Goal: Find specific page/section: Find specific page/section

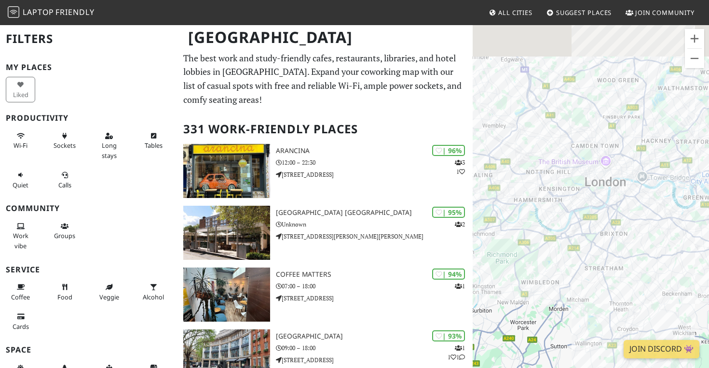
drag, startPoint x: 575, startPoint y: 252, endPoint x: 597, endPoint y: 301, distance: 54.2
click at [597, 302] on div at bounding box center [591, 208] width 236 height 368
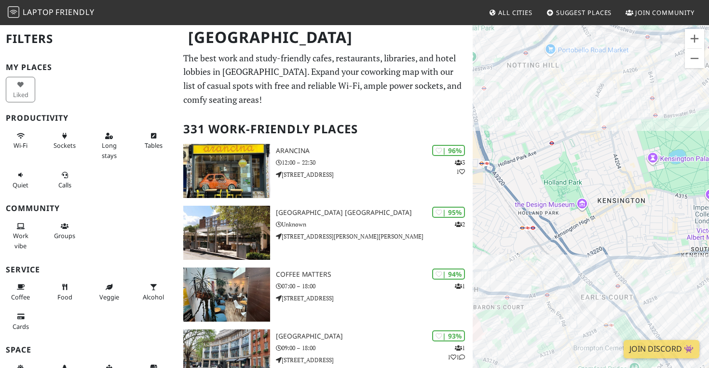
drag, startPoint x: 555, startPoint y: 231, endPoint x: 614, endPoint y: 220, distance: 60.3
click at [615, 220] on div at bounding box center [591, 208] width 236 height 368
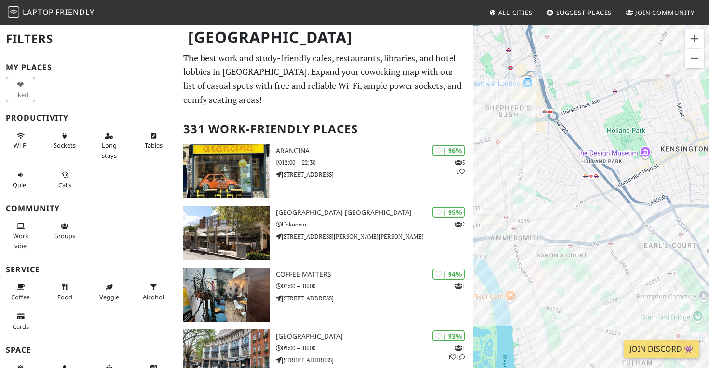
drag, startPoint x: 559, startPoint y: 258, endPoint x: 626, endPoint y: 205, distance: 85.9
click at [626, 205] on div at bounding box center [591, 208] width 236 height 368
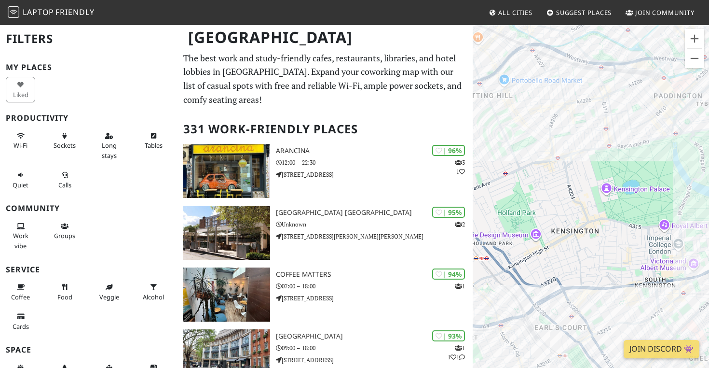
drag, startPoint x: 660, startPoint y: 191, endPoint x: 548, endPoint y: 276, distance: 141.5
click at [548, 276] on div at bounding box center [591, 208] width 236 height 368
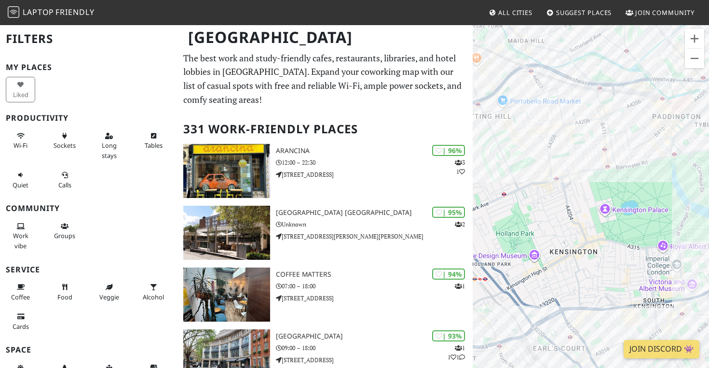
drag, startPoint x: 549, startPoint y: 185, endPoint x: 558, endPoint y: 219, distance: 35.5
click at [558, 219] on div at bounding box center [591, 208] width 236 height 368
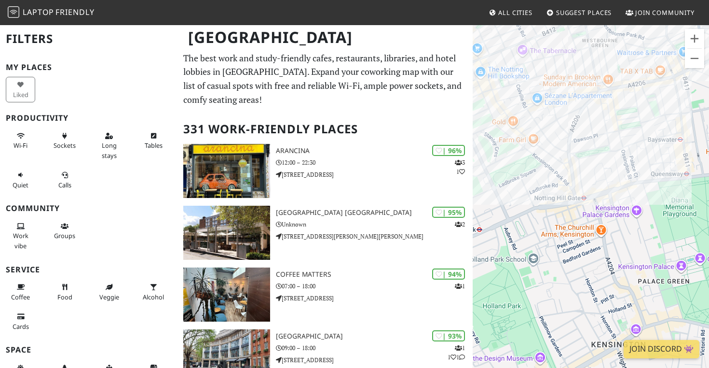
drag, startPoint x: 545, startPoint y: 123, endPoint x: 566, endPoint y: 137, distance: 26.4
click at [566, 137] on div at bounding box center [591, 208] width 236 height 368
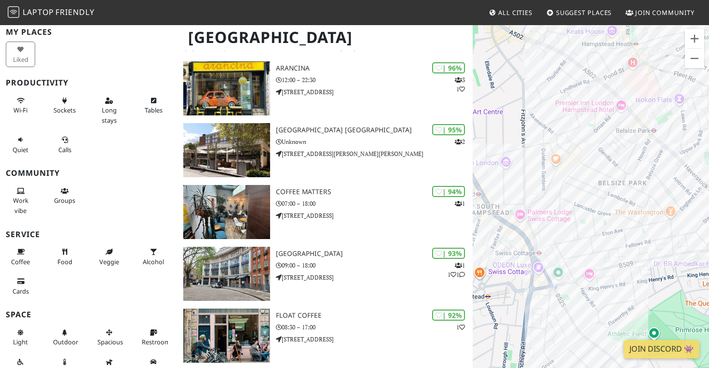
scroll to position [3, 0]
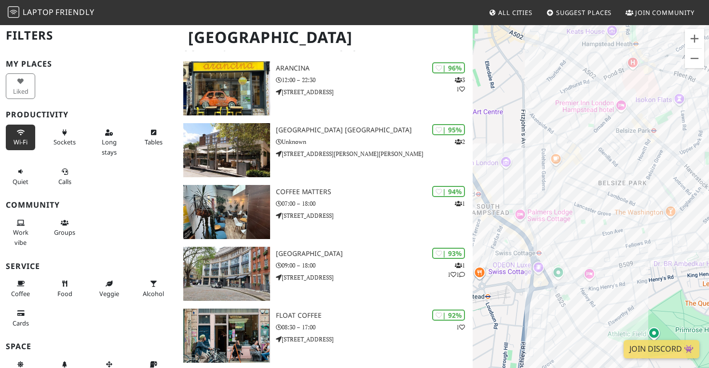
click at [23, 137] on button "Wi-Fi" at bounding box center [20, 137] width 29 height 26
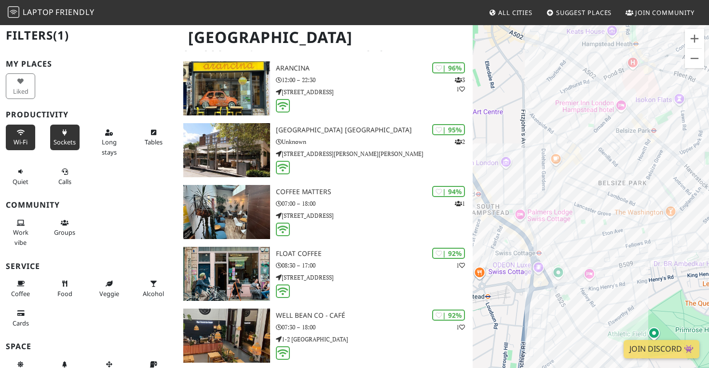
click at [62, 144] on span "Sockets" at bounding box center [65, 141] width 22 height 9
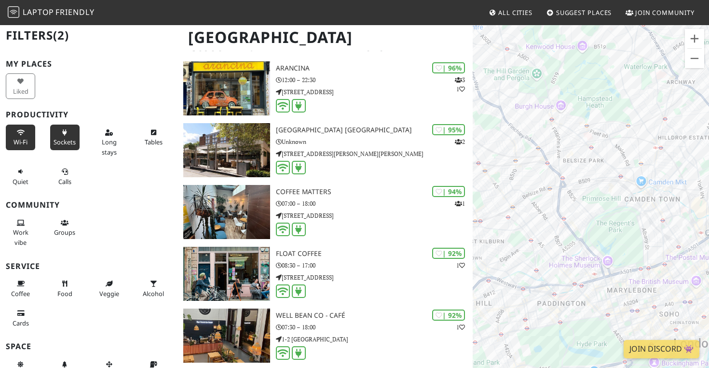
click at [60, 132] on button "Sockets" at bounding box center [64, 137] width 29 height 26
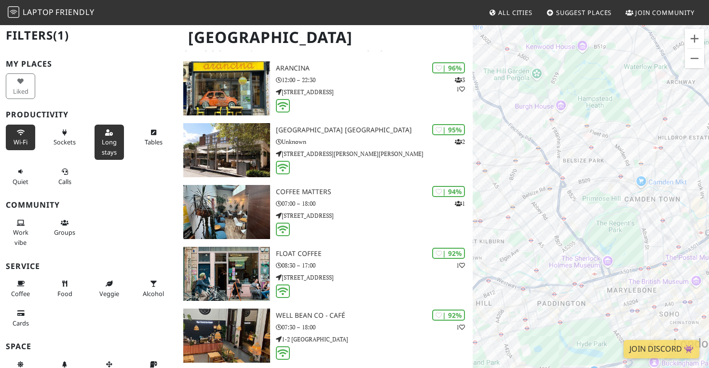
click at [117, 142] on button "Long stays" at bounding box center [109, 141] width 29 height 35
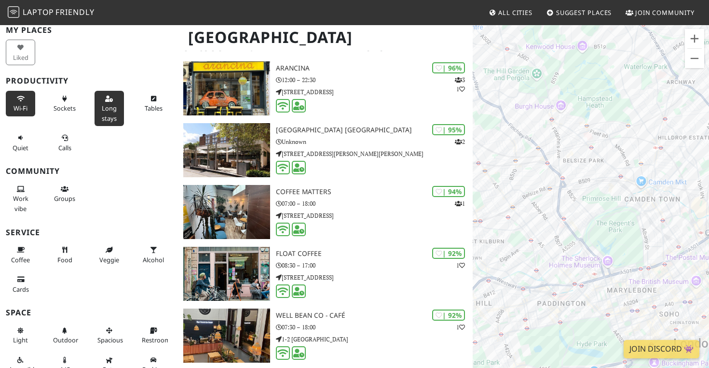
scroll to position [49, 0]
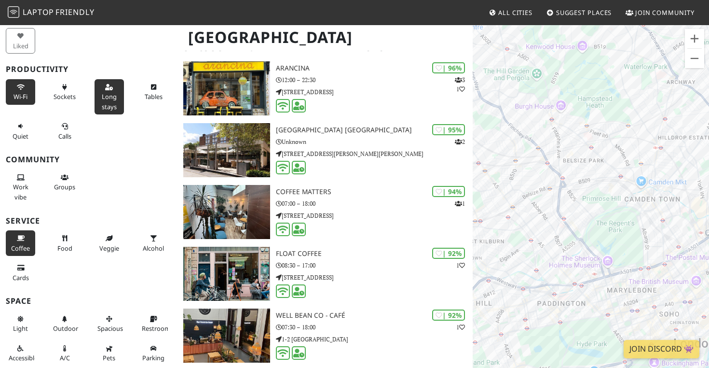
click at [27, 236] on button "Coffee" at bounding box center [20, 243] width 29 height 26
click at [60, 247] on span "Food" at bounding box center [64, 248] width 15 height 9
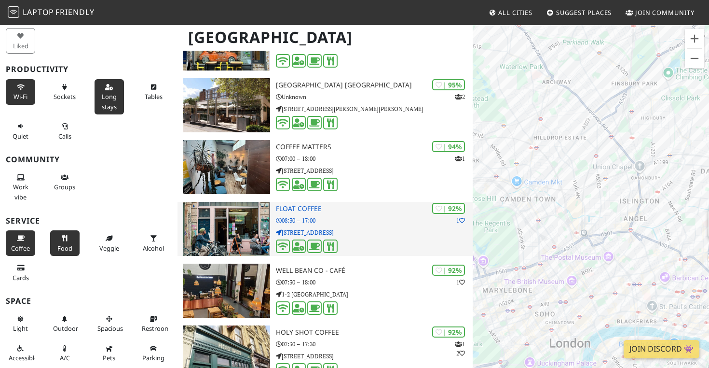
scroll to position [0, 0]
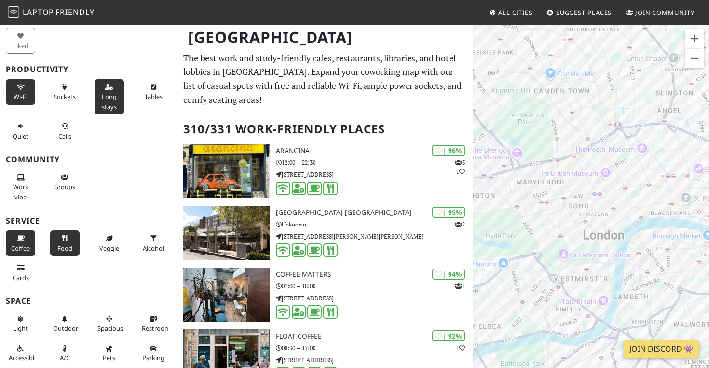
drag, startPoint x: 528, startPoint y: 210, endPoint x: 640, endPoint y: 99, distance: 157.9
click at [640, 99] on div at bounding box center [591, 208] width 236 height 368
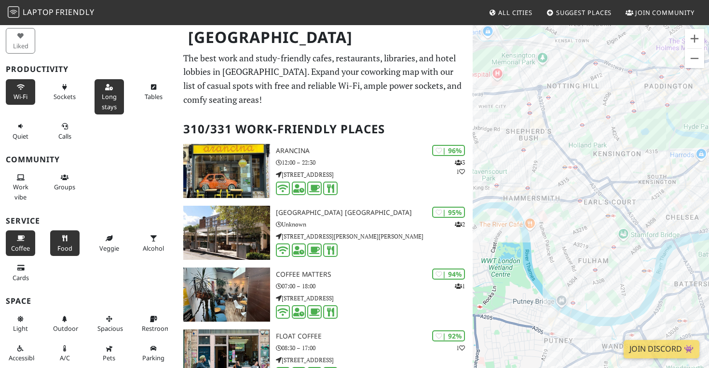
drag, startPoint x: 510, startPoint y: 192, endPoint x: 706, endPoint y: 76, distance: 227.8
click at [707, 76] on div at bounding box center [591, 208] width 236 height 368
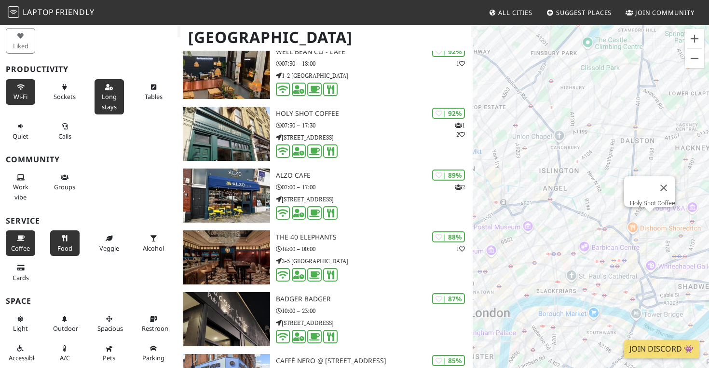
scroll to position [346, 0]
